Goal: Information Seeking & Learning: Learn about a topic

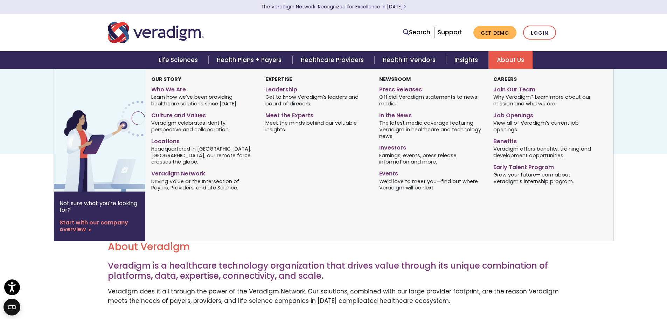
click at [181, 89] on link "Who We Are" at bounding box center [202, 88] width 103 height 10
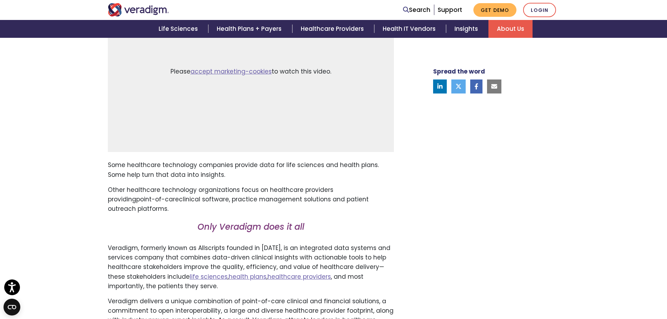
scroll to position [280, 0]
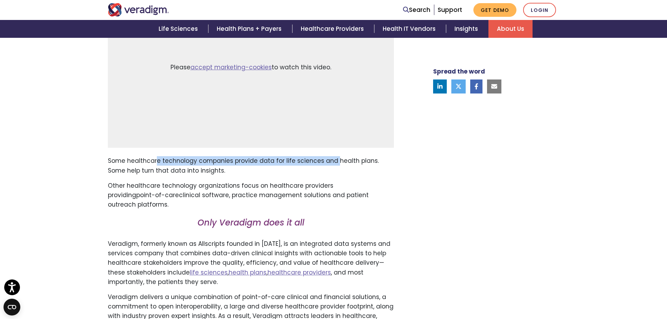
drag, startPoint x: 157, startPoint y: 160, endPoint x: 331, endPoint y: 160, distance: 174.4
click at [331, 160] on p "Some healthcare technology companies provide data for life sciences and health …" at bounding box center [251, 165] width 286 height 19
click at [289, 181] on p "Other healthcare technology organizations focus on healthcare providers providi…" at bounding box center [251, 195] width 286 height 29
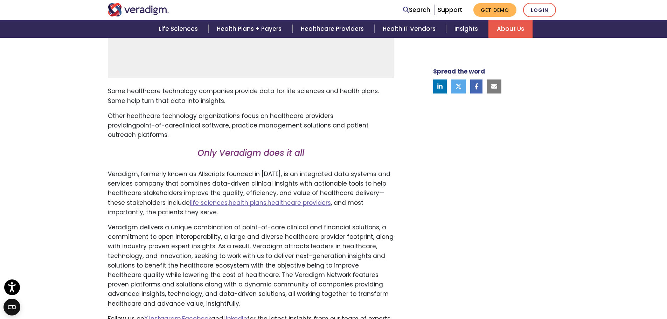
scroll to position [350, 0]
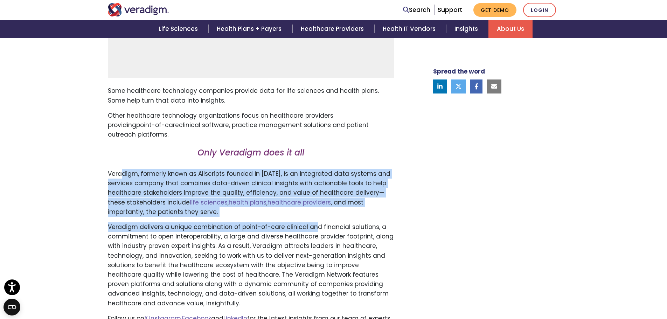
drag, startPoint x: 122, startPoint y: 172, endPoint x: 312, endPoint y: 221, distance: 197.0
click at [312, 221] on div "Transforming health, Insightfully . Please accept marketing-cookies to watch th…" at bounding box center [257, 110] width 308 height 438
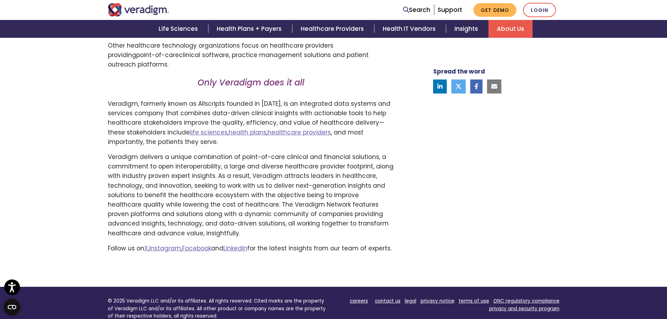
click at [145, 168] on p "Veradigm delivers a unique combination of point-of-care clinical and financial …" at bounding box center [251, 195] width 286 height 86
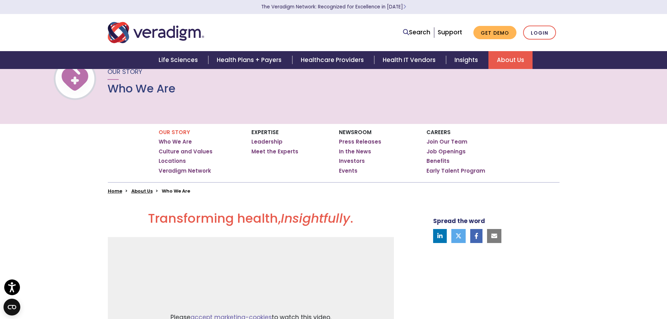
scroll to position [0, 0]
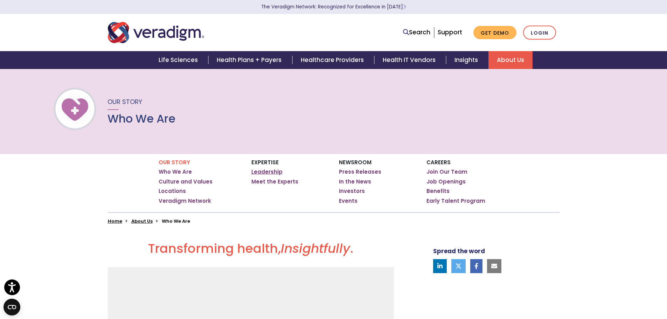
click at [263, 172] on link "Leadership" at bounding box center [266, 171] width 31 height 7
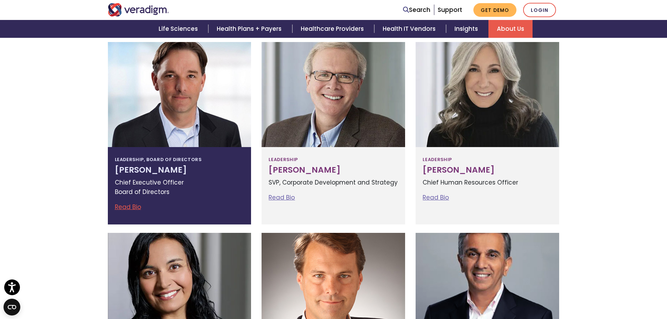
scroll to position [164, 0]
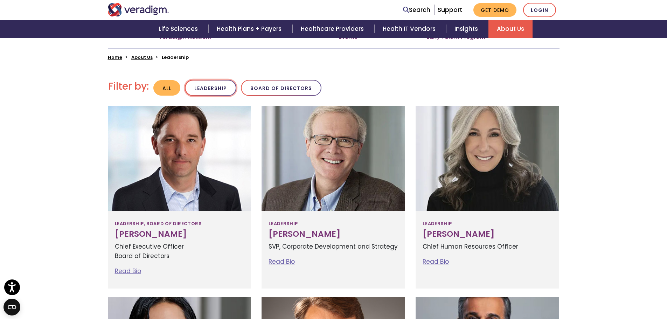
click at [226, 89] on button "Leadership" at bounding box center [210, 88] width 51 height 16
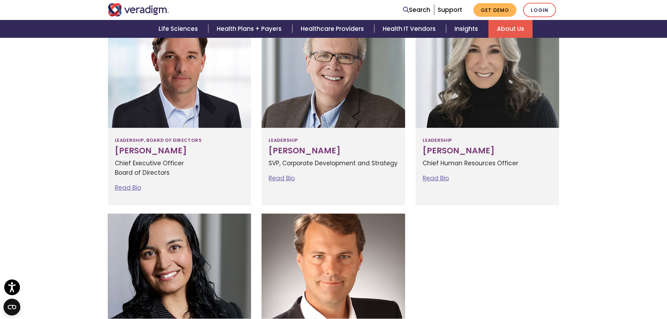
scroll to position [59, 0]
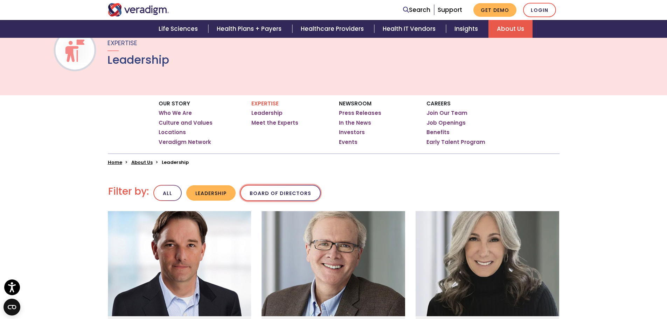
click at [258, 194] on button "Board of Directors" at bounding box center [280, 193] width 81 height 16
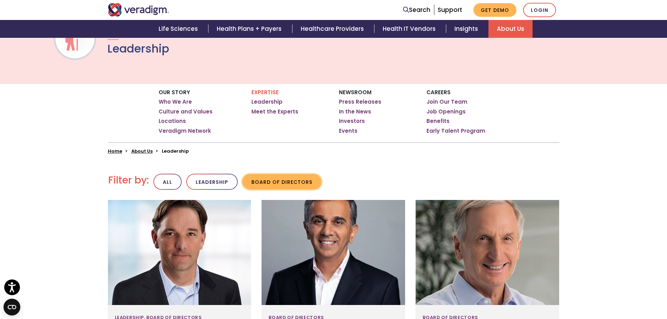
scroll to position [24, 0]
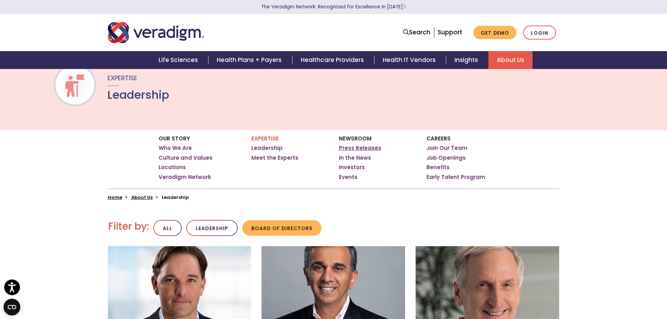
click at [357, 148] on link "Press Releases" at bounding box center [360, 148] width 42 height 7
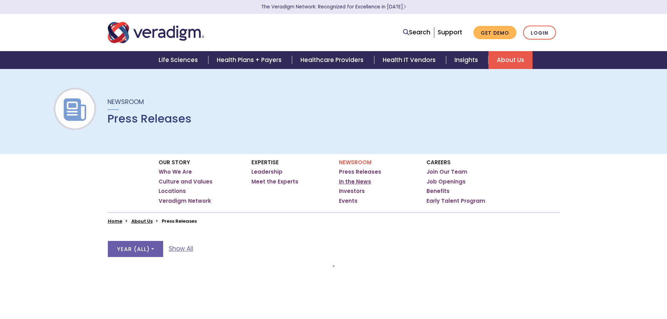
click at [355, 182] on link "In the News" at bounding box center [355, 181] width 32 height 7
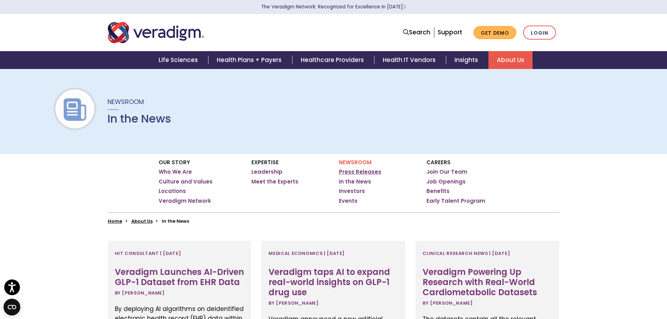
click at [349, 171] on link "Press Releases" at bounding box center [360, 171] width 42 height 7
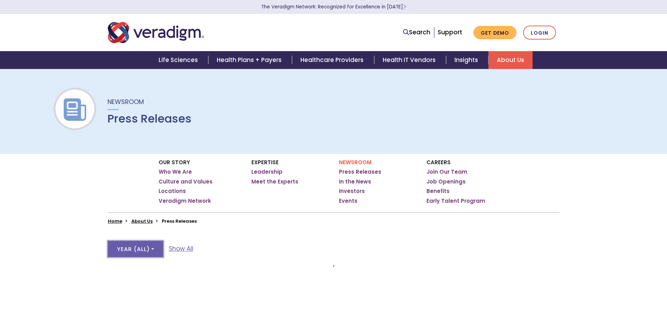
click at [154, 247] on button "Year ( All )" at bounding box center [135, 249] width 55 height 16
click at [176, 249] on link "Show All" at bounding box center [181, 248] width 25 height 9
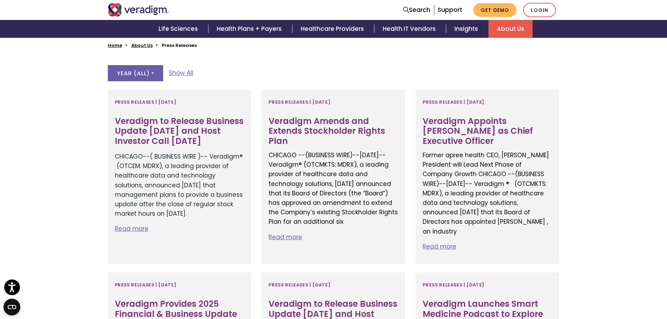
scroll to position [175, 0]
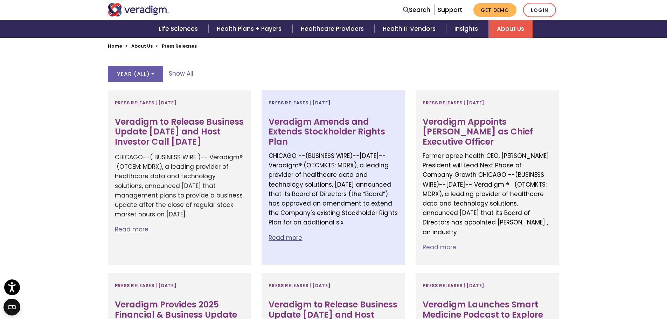
click at [293, 240] on p "Read more" at bounding box center [334, 237] width 130 height 9
